Goal: Task Accomplishment & Management: Use online tool/utility

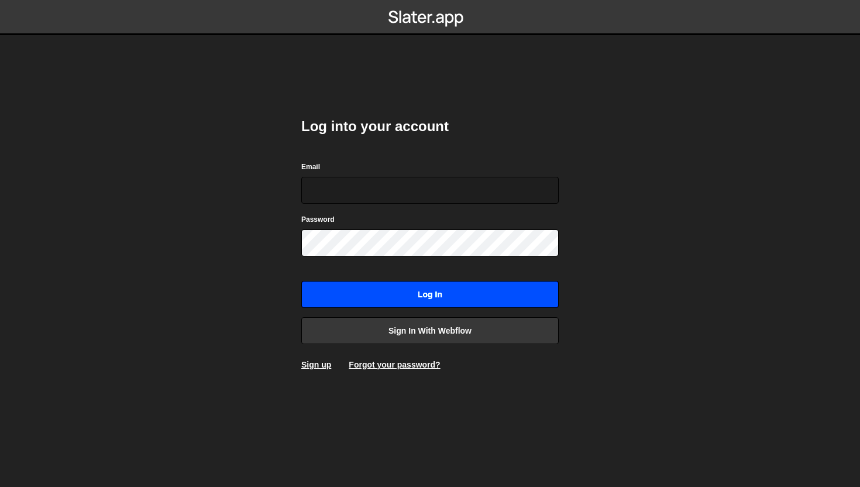
type input "[EMAIL_ADDRESS][DOMAIN_NAME]"
click at [437, 297] on input "Log in" at bounding box center [429, 294] width 257 height 27
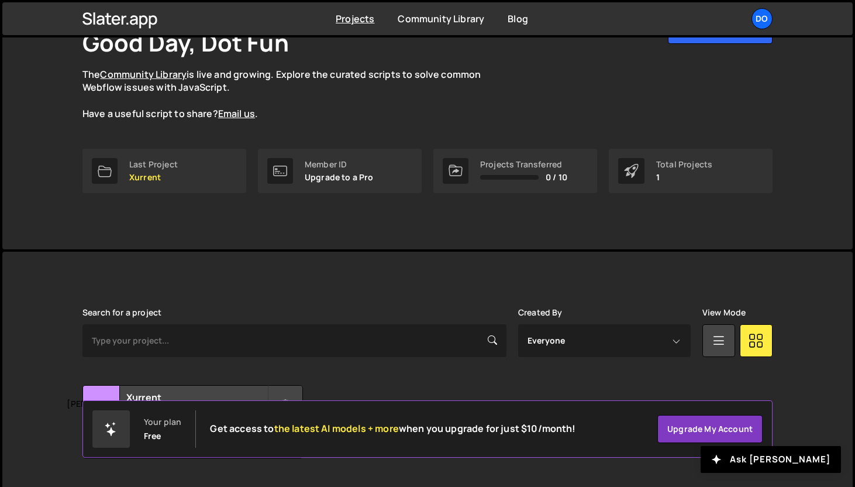
scroll to position [87, 0]
click at [132, 182] on link "Last Project Xurrent" at bounding box center [164, 170] width 164 height 44
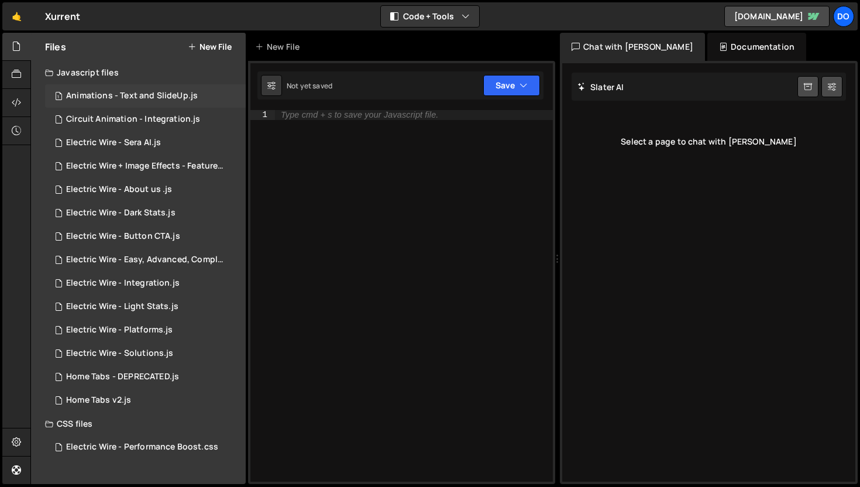
click at [112, 95] on div "Animations - Text and SlideUp.js" at bounding box center [132, 96] width 132 height 11
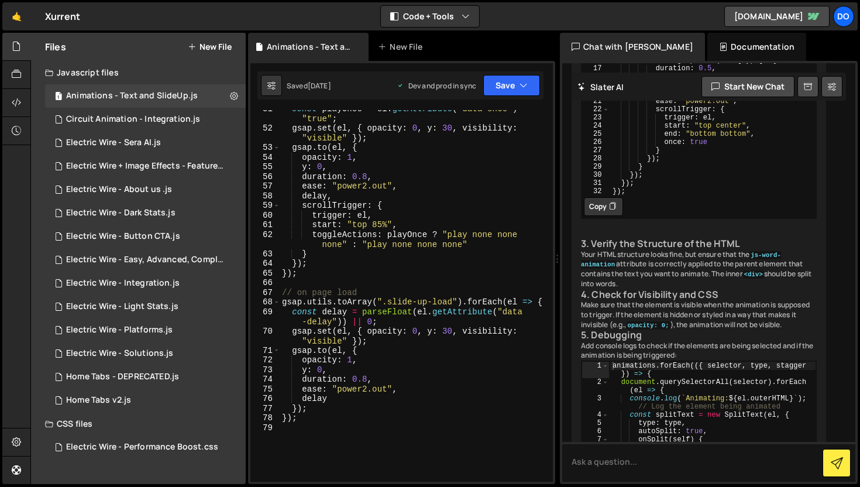
scroll to position [644, 0]
click at [464, 356] on div "const playOnce = el . getAttribute ( "data-once" ) === "true" ; gsap . set ( el…" at bounding box center [414, 303] width 268 height 401
type textarea "});"
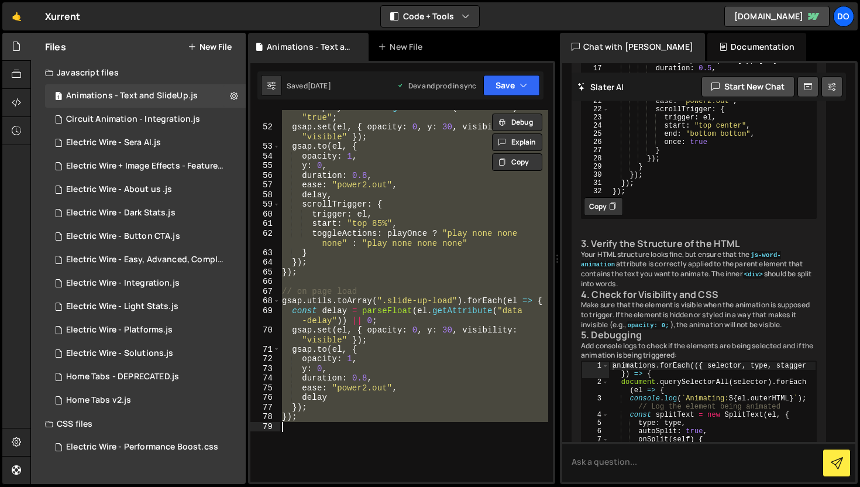
click at [371, 440] on div "const playOnce = el . getAttribute ( "data-once" ) === "true" ; gsap . set ( el…" at bounding box center [414, 295] width 268 height 371
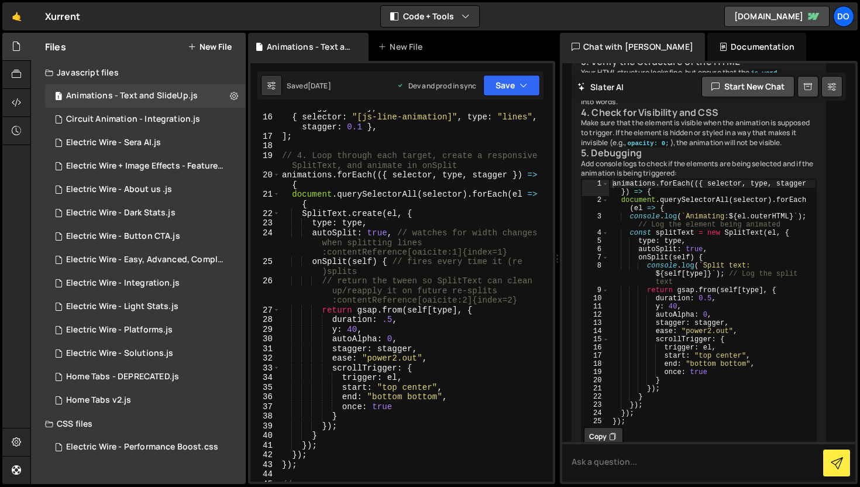
scroll to position [248, 0]
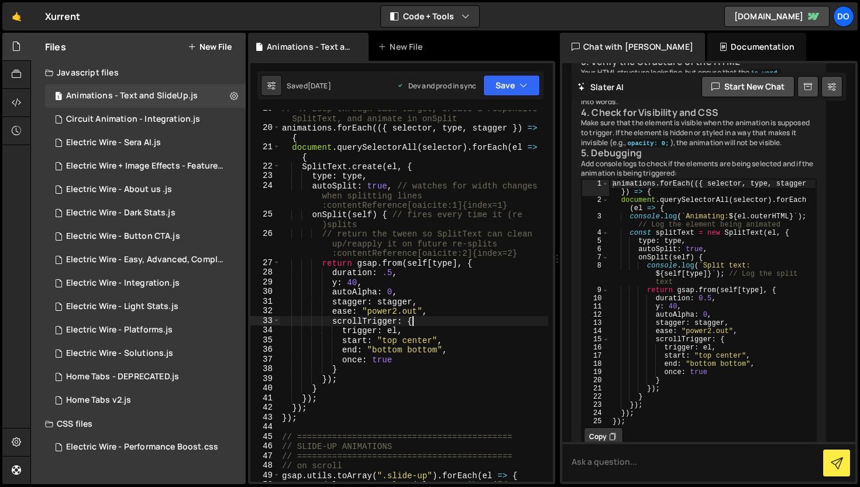
click at [453, 318] on div "// 4. Loop through each target, create a responsive SplitText, and animate in o…" at bounding box center [414, 309] width 268 height 410
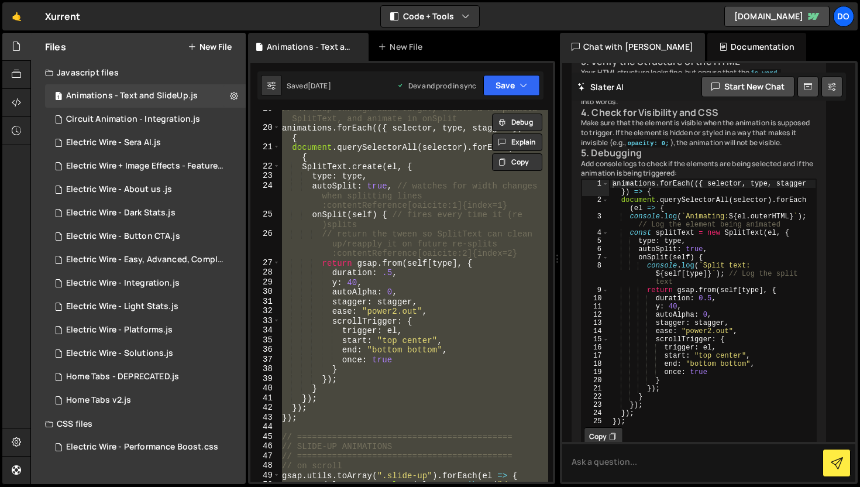
click at [453, 316] on div "// 4. Loop through each target, create a responsive SplitText, and animate in o…" at bounding box center [414, 295] width 268 height 371
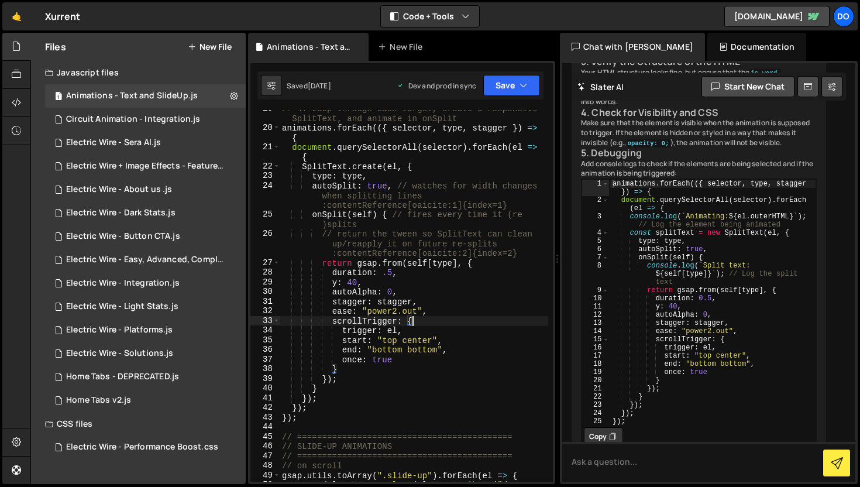
click at [367, 224] on div "// 4. Loop through each target, create a responsive SplitText, and animate in o…" at bounding box center [414, 309] width 268 height 410
type textarea "onSplit(self) { // fires every time it (re)splits"
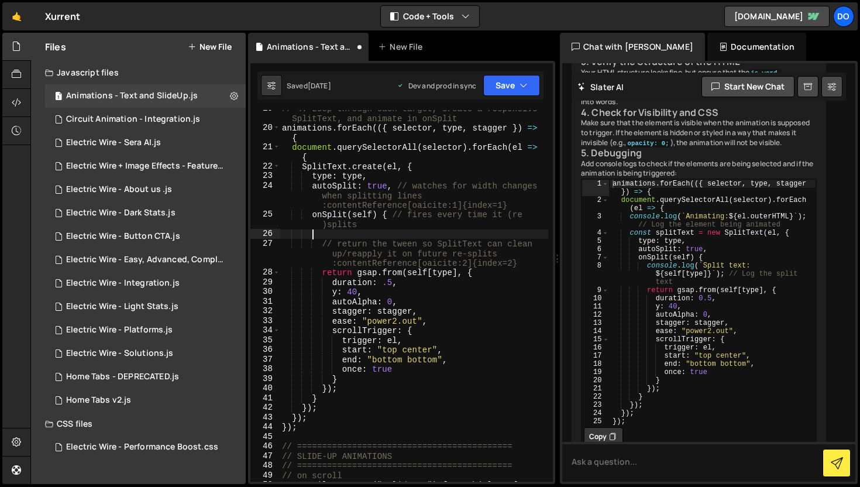
scroll to position [0, 1]
paste textarea "}"
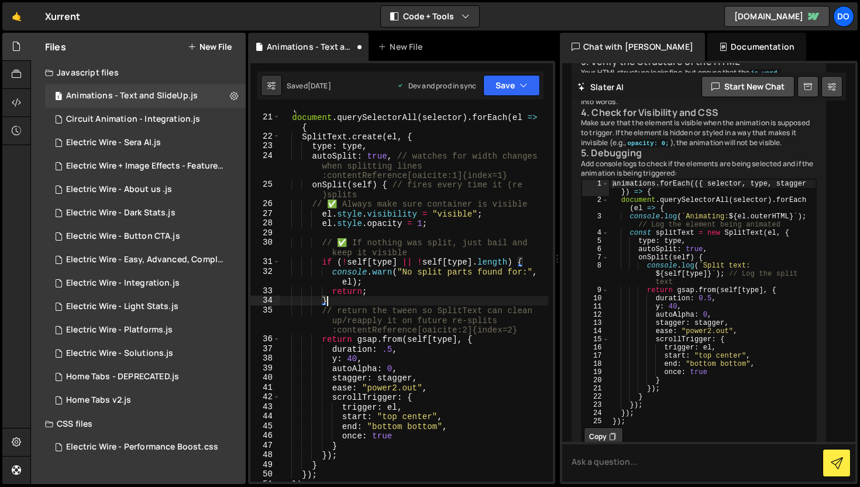
scroll to position [278, 0]
click at [513, 80] on button "Save" at bounding box center [511, 85] width 57 height 21
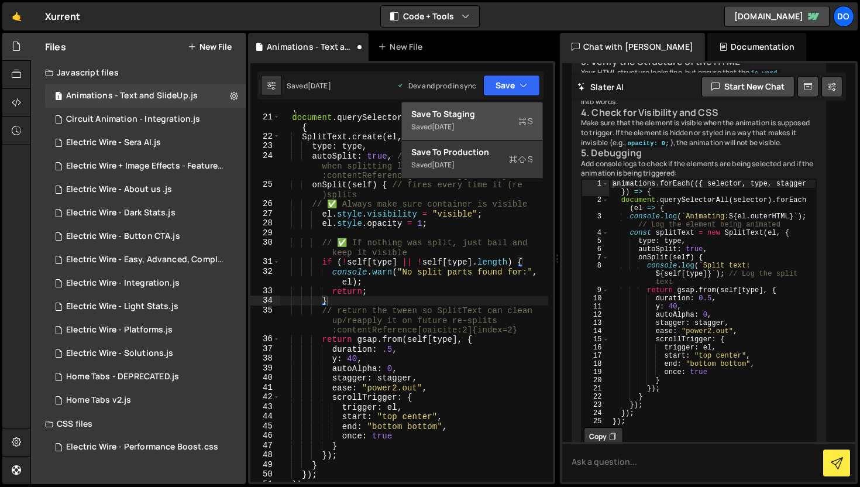
click at [506, 128] on div "Saved [DATE]" at bounding box center [472, 127] width 122 height 14
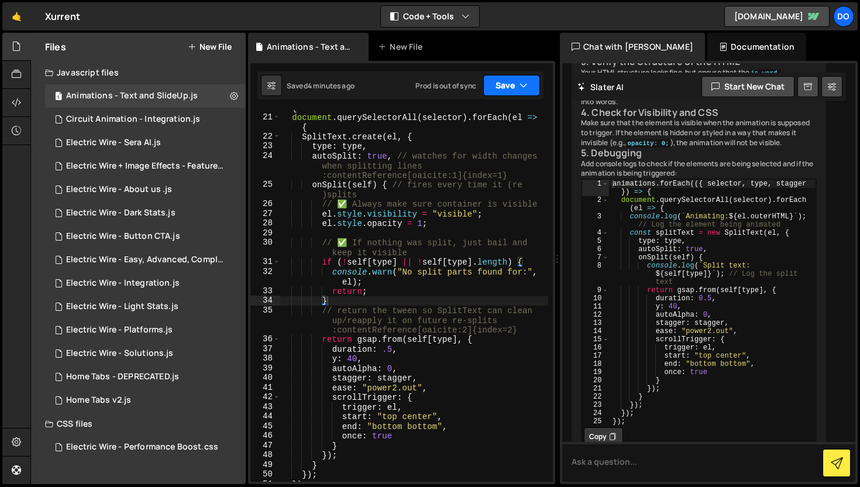
click at [515, 89] on button "Save" at bounding box center [511, 85] width 57 height 21
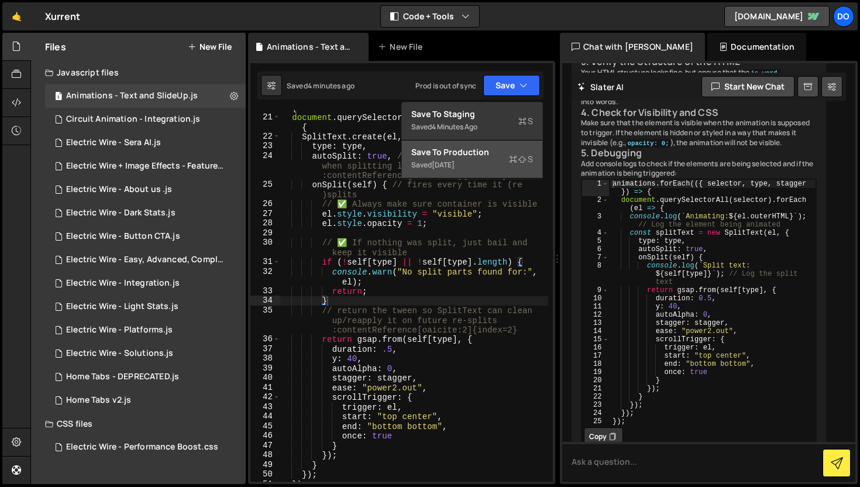
click at [494, 161] on div "Saved [DATE]" at bounding box center [472, 165] width 122 height 14
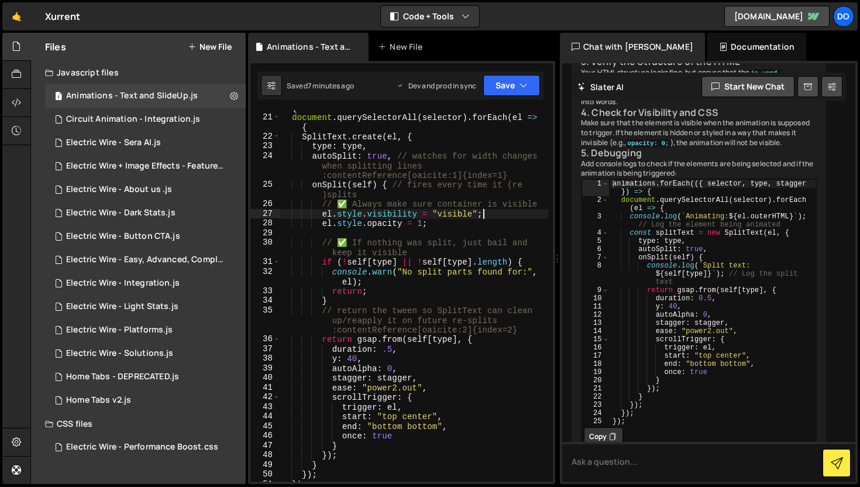
click at [488, 216] on div "animations . forEach (({ selector , type , stagger }) => { document . querySele…" at bounding box center [414, 293] width 268 height 401
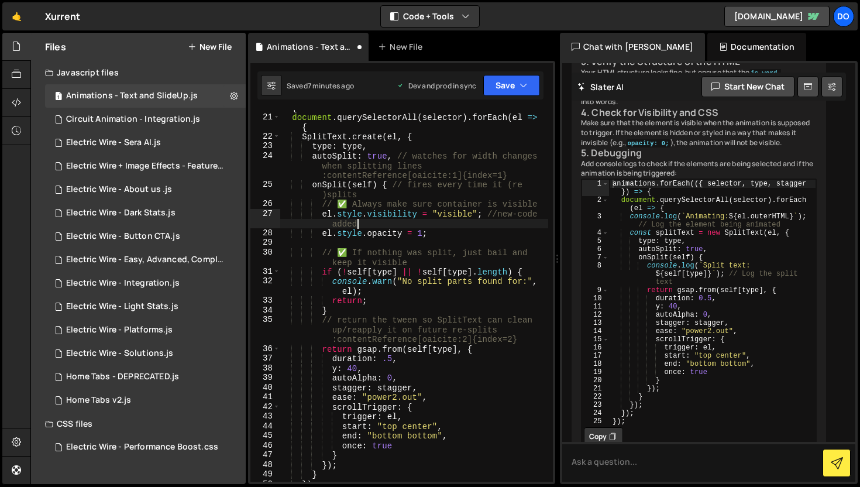
scroll to position [0, 19]
drag, startPoint x: 363, startPoint y: 226, endPoint x: 489, endPoint y: 216, distance: 126.7
click at [489, 216] on div "animations . forEach (({ selector , type , stagger }) => { document . querySele…" at bounding box center [414, 293] width 268 height 401
click at [440, 233] on div "animations . forEach (({ selector , type , stagger }) => { document . querySele…" at bounding box center [414, 293] width 268 height 401
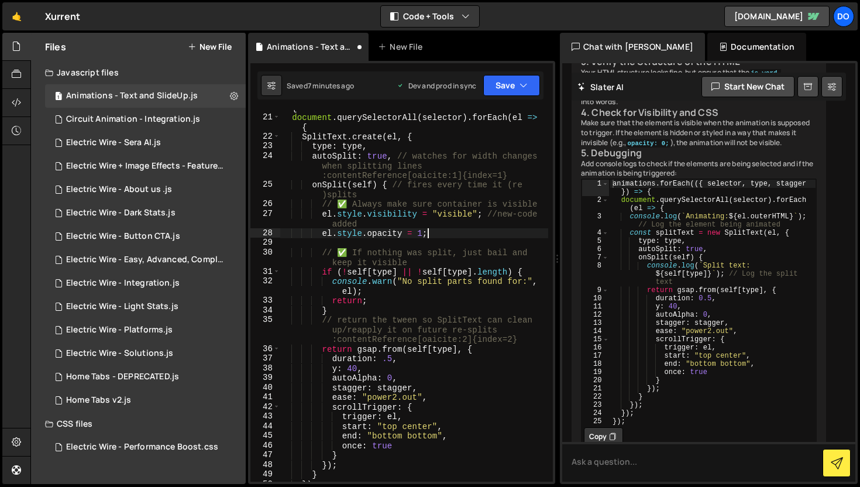
paste textarea "//new-code added"
click at [394, 303] on div "animations . forEach (({ selector , type , stagger }) => { document . querySele…" at bounding box center [414, 293] width 268 height 401
paste textarea "//new-code added"
type textarea "return;//new-code added"
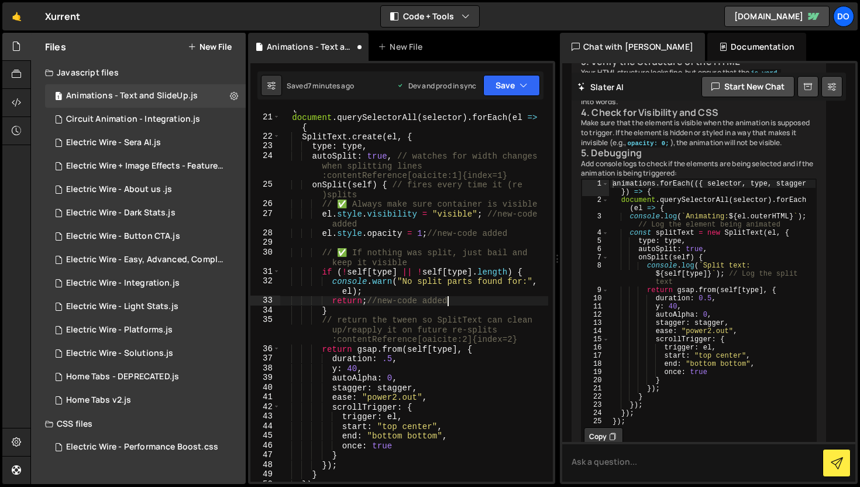
click at [510, 97] on div "Saved 7 minutes ago Dev and prod in sync Upgrade to Edit Save Save to Staging S…" at bounding box center [400, 85] width 286 height 28
click at [511, 94] on button "Save" at bounding box center [511, 85] width 57 height 21
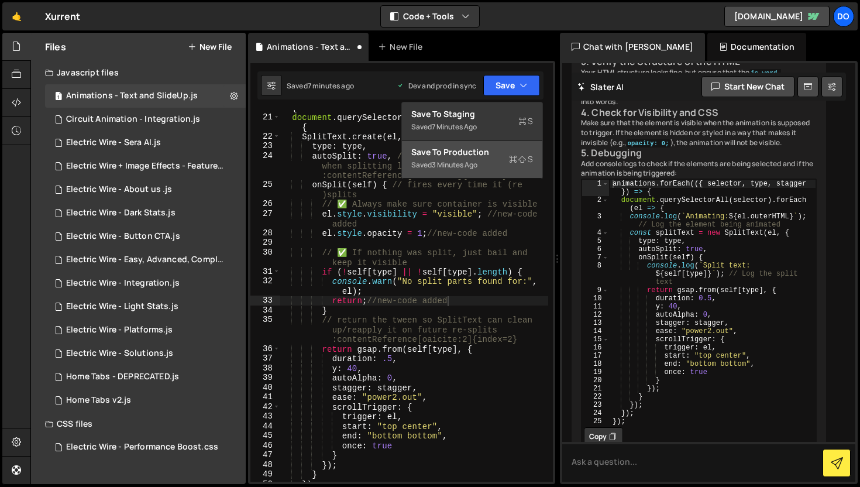
click at [495, 167] on div "Saved 3 minutes ago" at bounding box center [472, 165] width 122 height 14
